Goal: Task Accomplishment & Management: Manage account settings

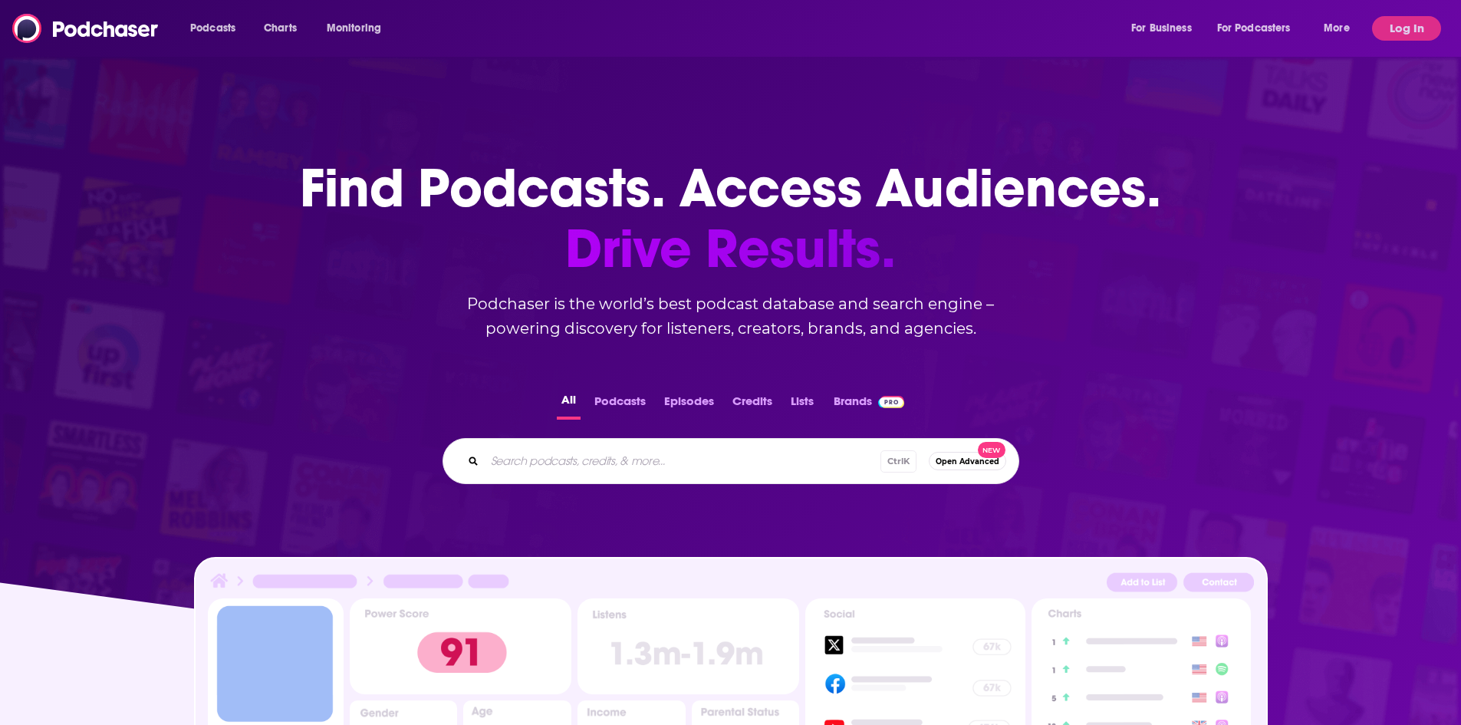
click at [1417, 36] on button "Log In" at bounding box center [1406, 28] width 69 height 25
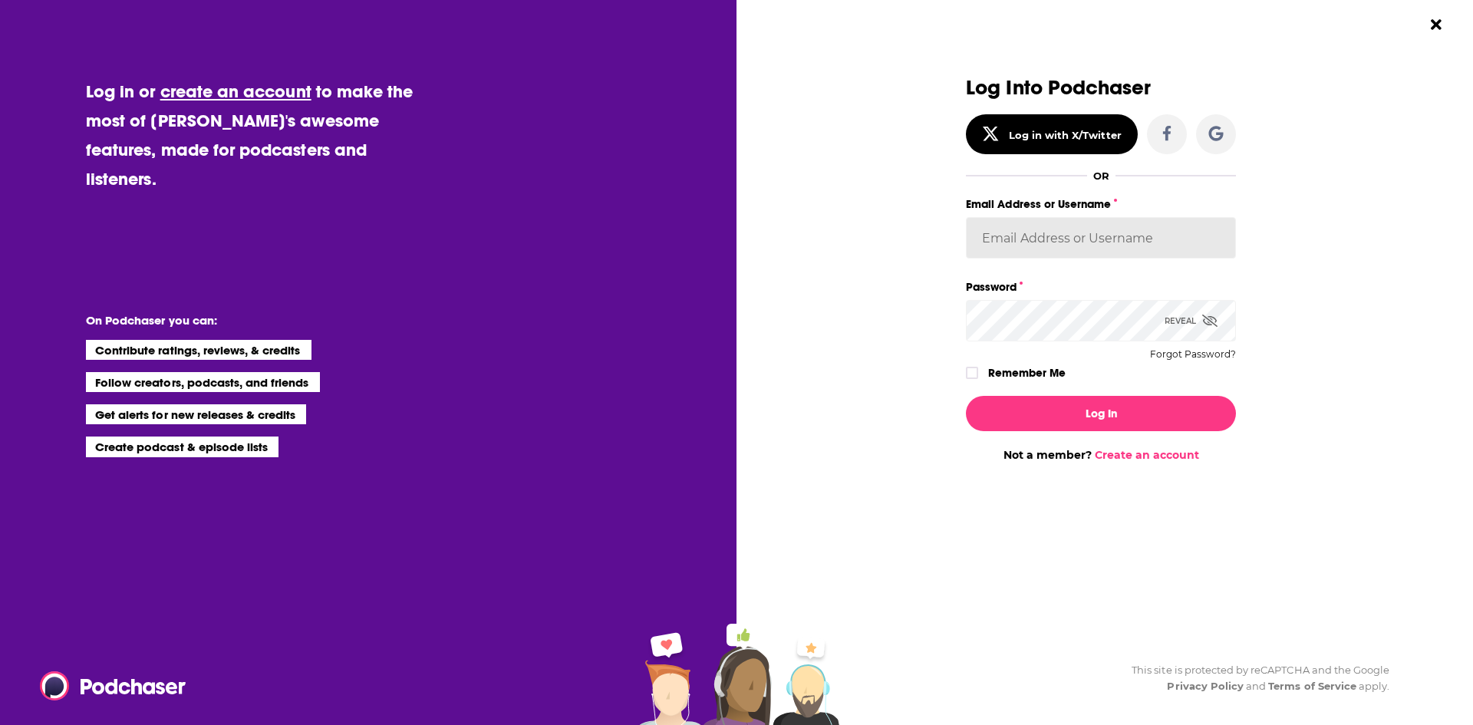
click at [1036, 222] on input "Email Address or Username" at bounding box center [1101, 237] width 270 height 41
type input "evankrask"
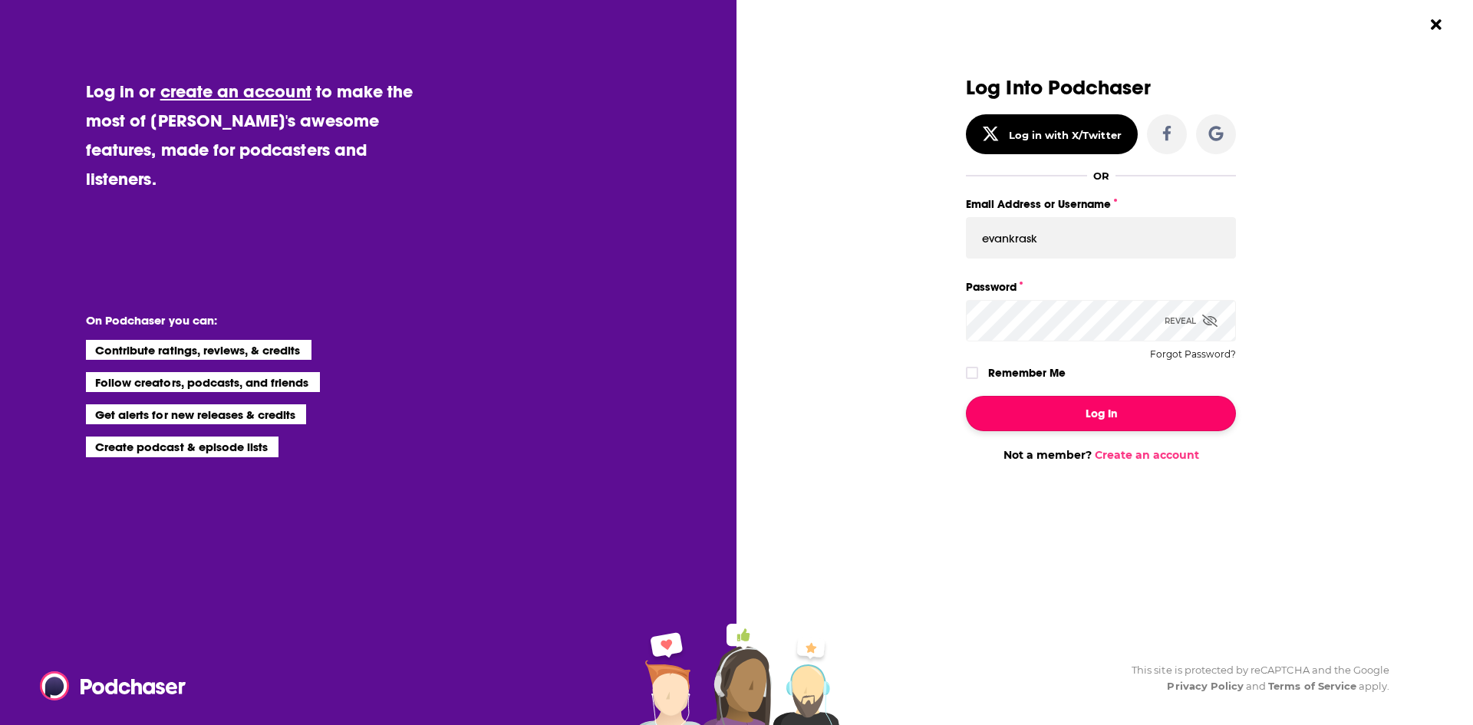
click at [1080, 420] on button "Log In" at bounding box center [1101, 413] width 270 height 35
